Goal: Navigation & Orientation: Find specific page/section

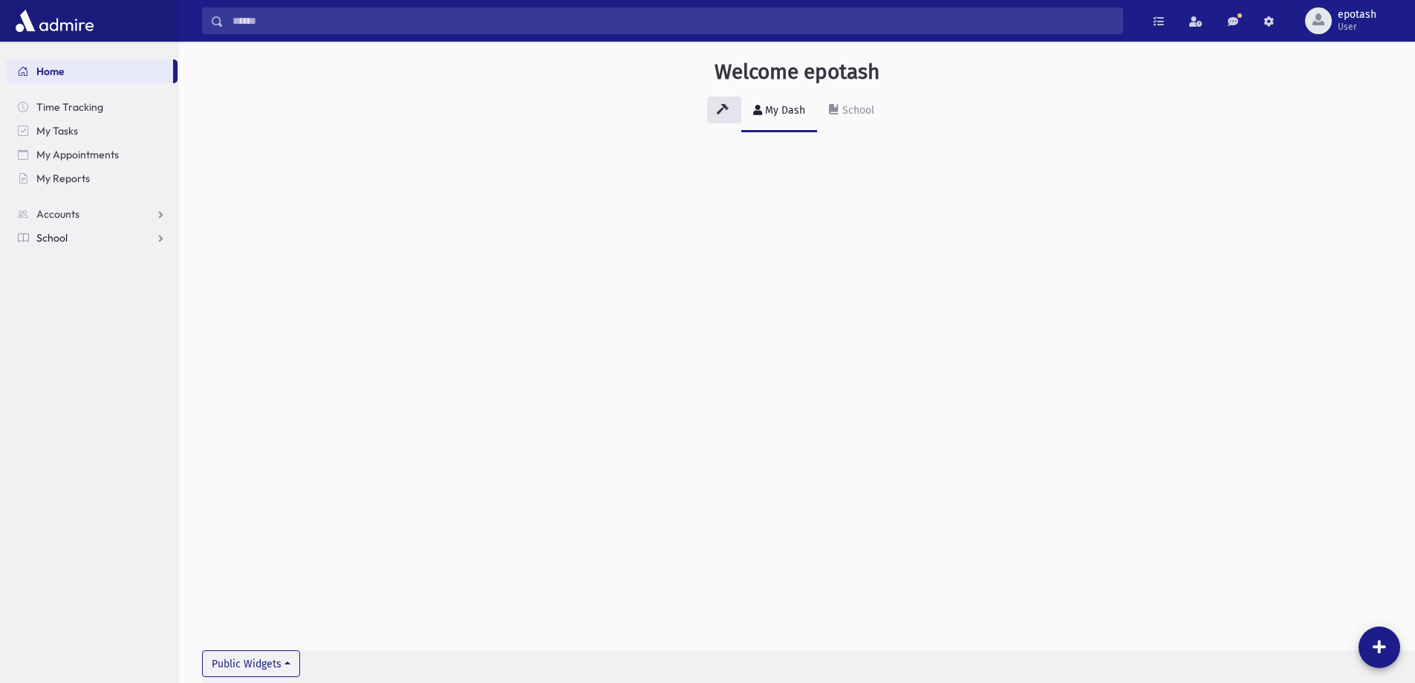
click at [157, 235] on link "School" at bounding box center [92, 238] width 172 height 24
click at [163, 212] on link "Accounts" at bounding box center [92, 214] width 172 height 24
click at [157, 282] on link "School" at bounding box center [92, 285] width 172 height 24
click at [84, 307] on span "Notifications" at bounding box center [74, 308] width 59 height 13
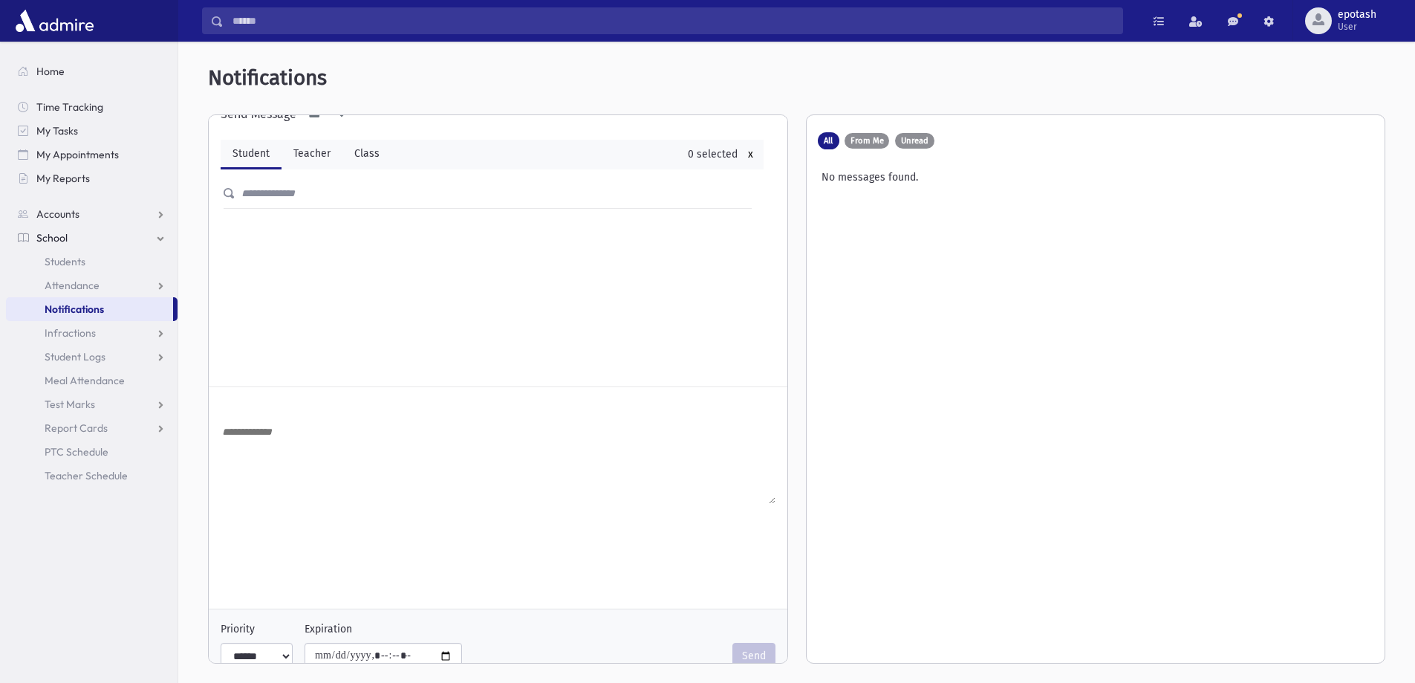
scroll to position [51, 0]
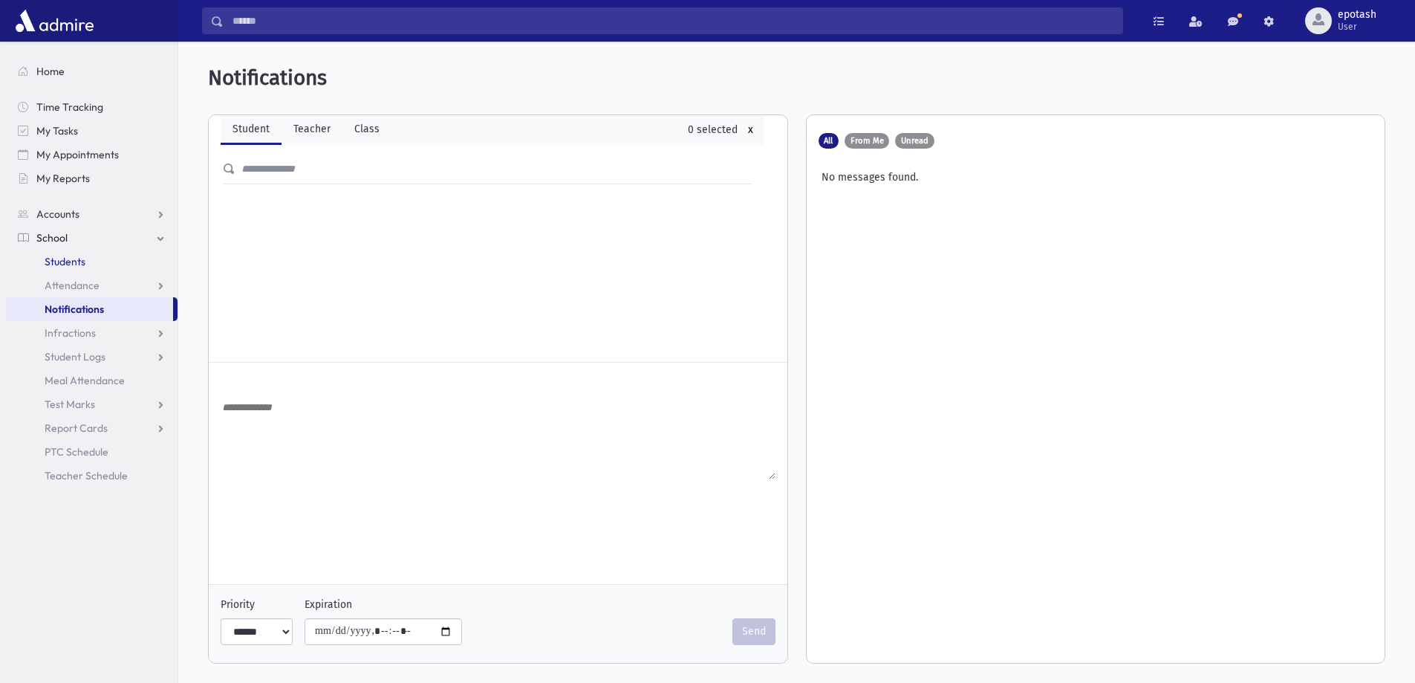
click at [95, 262] on link "Students" at bounding box center [92, 262] width 172 height 24
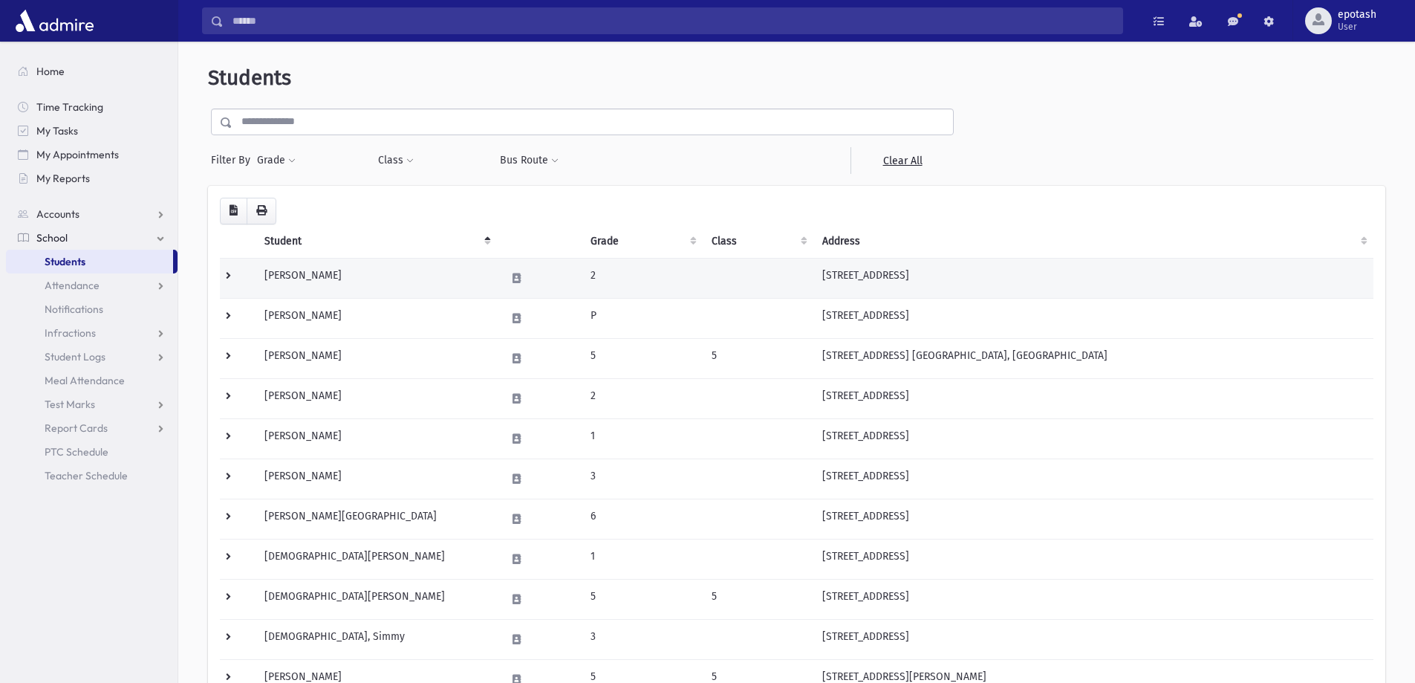
click at [297, 280] on td "Abady, Laurie" at bounding box center [375, 278] width 241 height 40
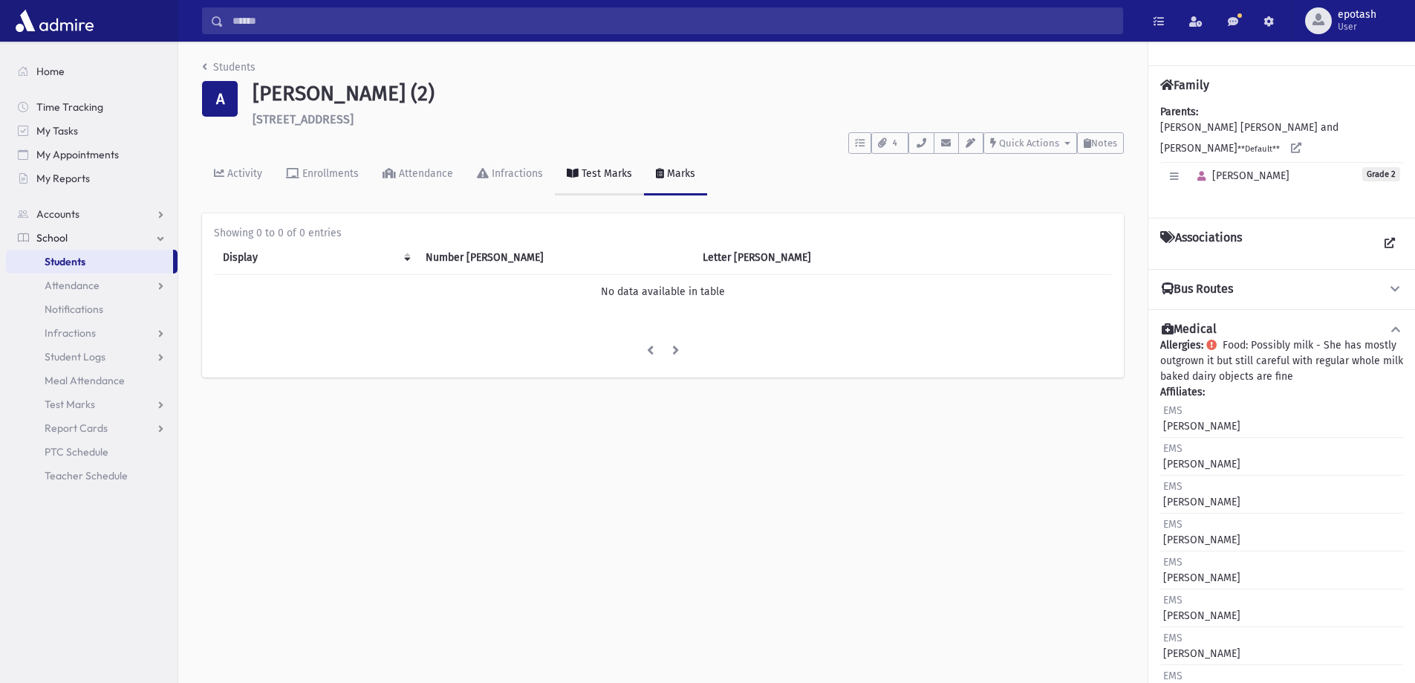
click at [594, 178] on div "Test Marks" at bounding box center [605, 173] width 53 height 13
click at [1026, 140] on span "Quick Actions" at bounding box center [1029, 142] width 60 height 11
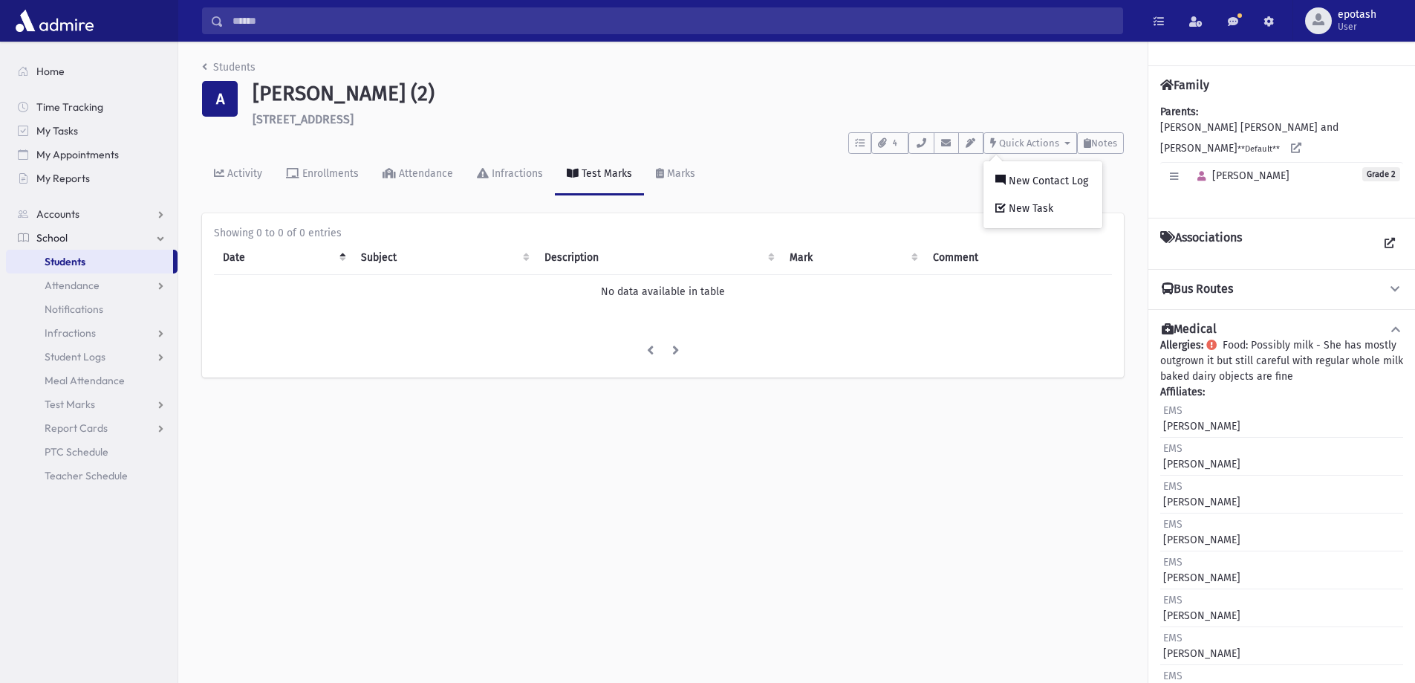
click at [926, 172] on div "Activity Enrollments Attendance Infractions Test Marks Marks" at bounding box center [663, 181] width 922 height 54
click at [114, 475] on span "Teacher Schedule" at bounding box center [86, 475] width 83 height 13
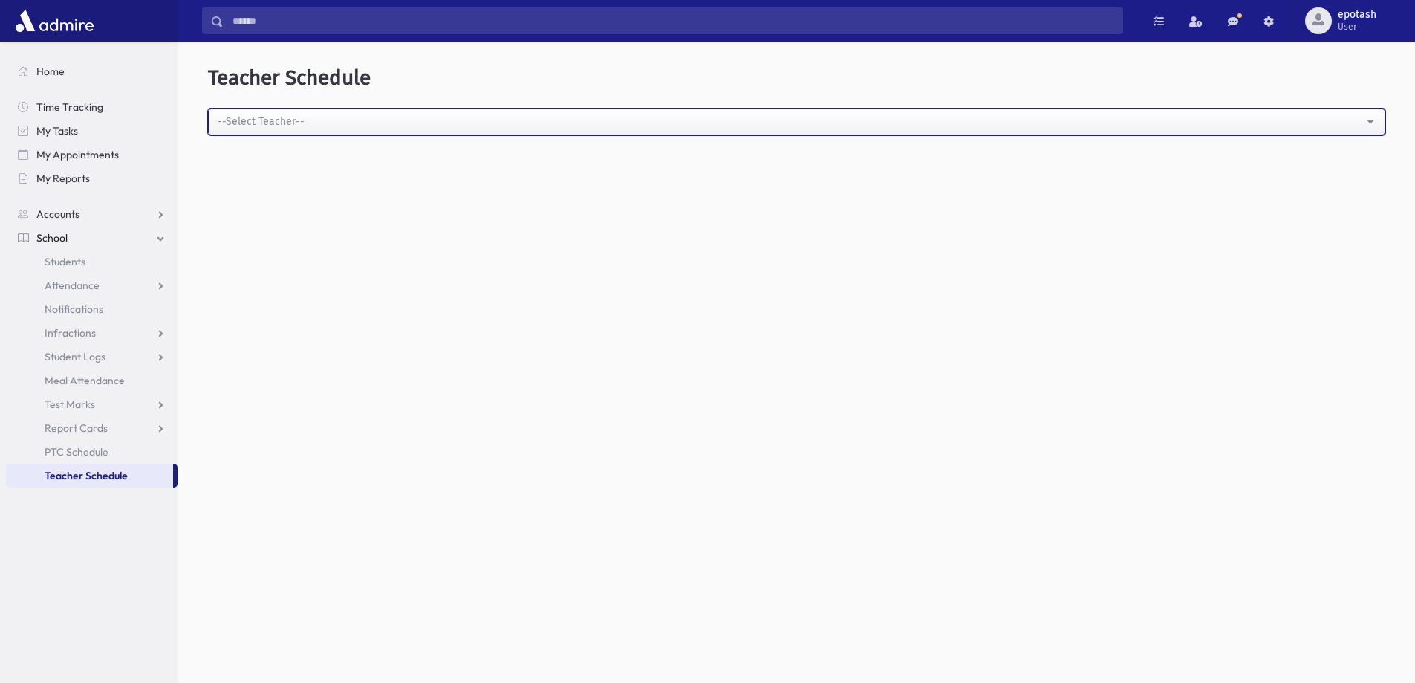
click at [408, 119] on div "--Select Teacher--" at bounding box center [791, 122] width 1146 height 16
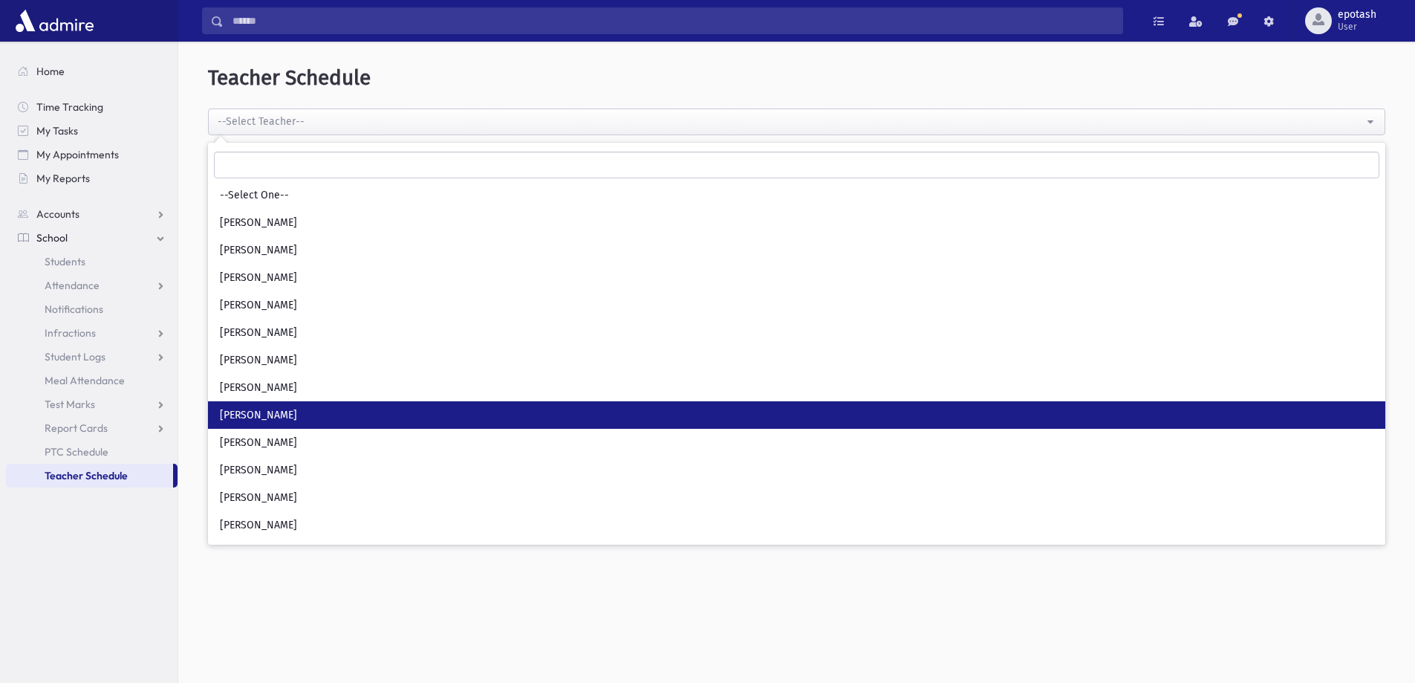
click at [321, 414] on link "[PERSON_NAME]" at bounding box center [796, 414] width 1177 height 27
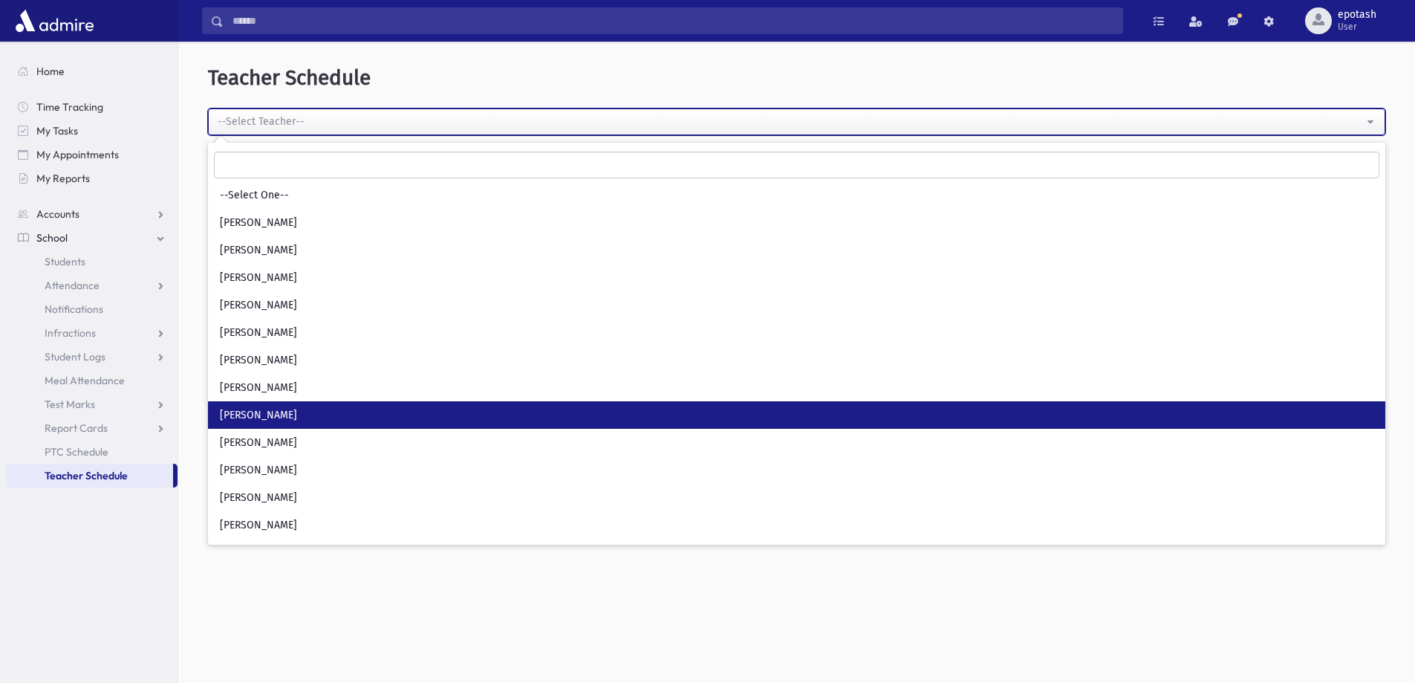
select select "**"
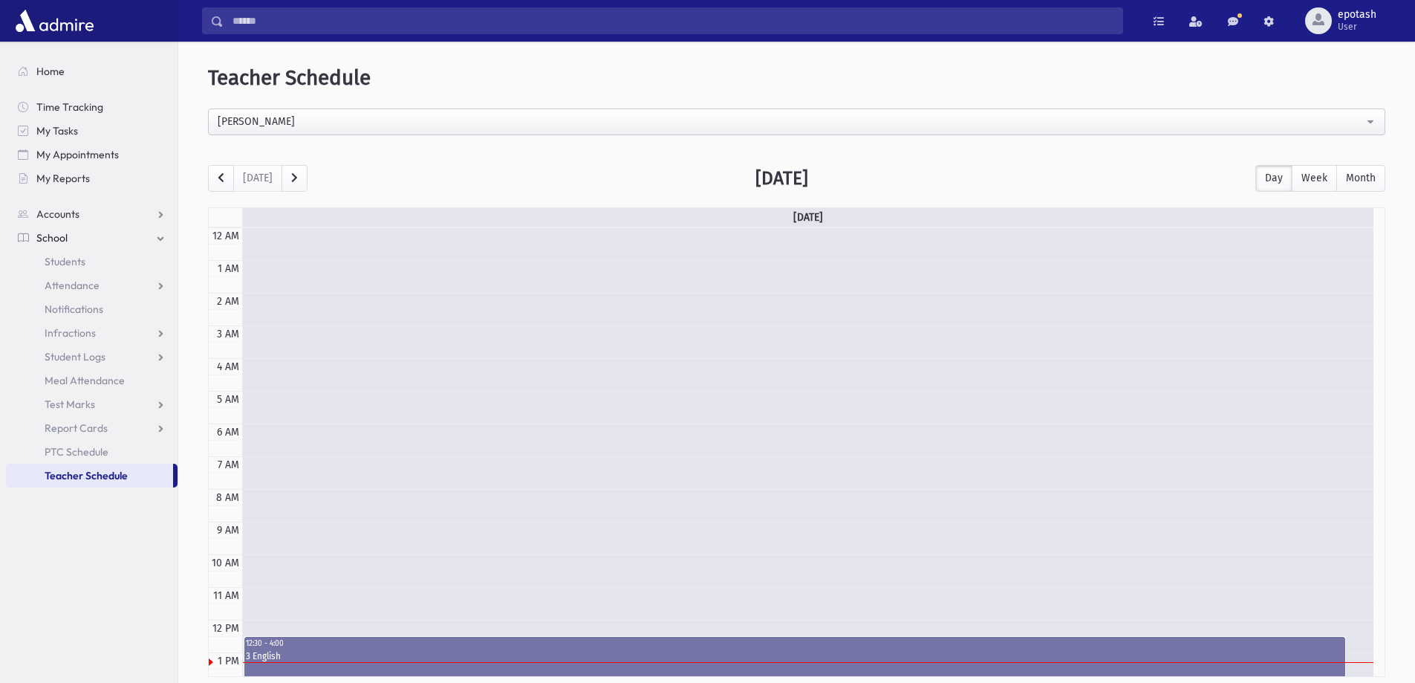
click at [129, 570] on section "Home Time Tracking My Tasks My Appointments My Reports Accounts Accounts Accoun…" at bounding box center [89, 362] width 178 height 641
click at [72, 259] on span "Students" at bounding box center [65, 261] width 41 height 13
